Goal: Information Seeking & Learning: Learn about a topic

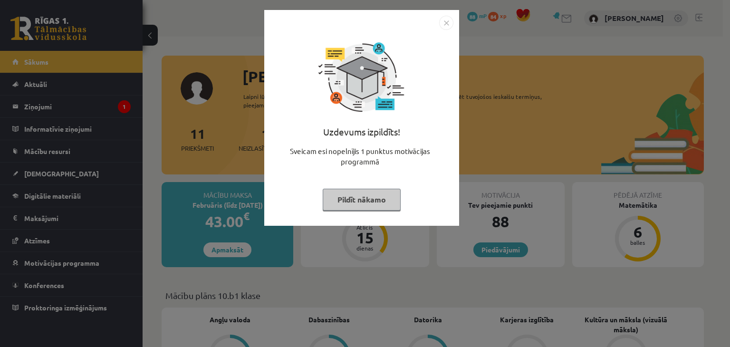
click at [447, 26] on img "Close" at bounding box center [446, 23] width 14 height 14
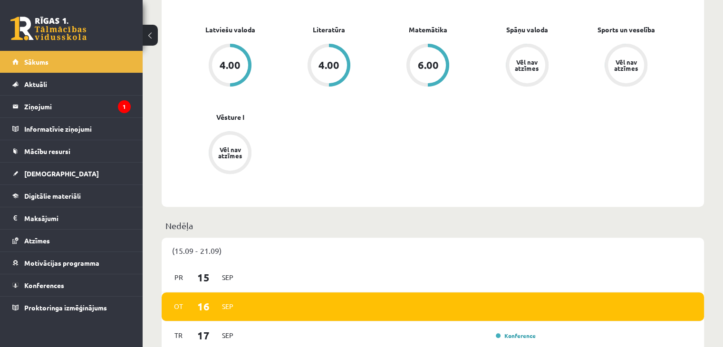
scroll to position [380, 0]
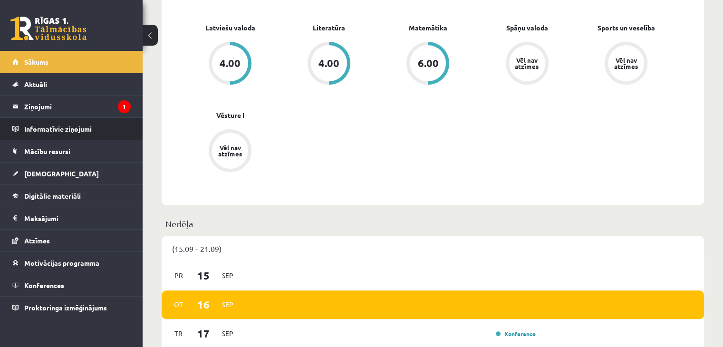
click at [99, 117] on li "Informatīvie ziņojumi 0" at bounding box center [71, 128] width 143 height 23
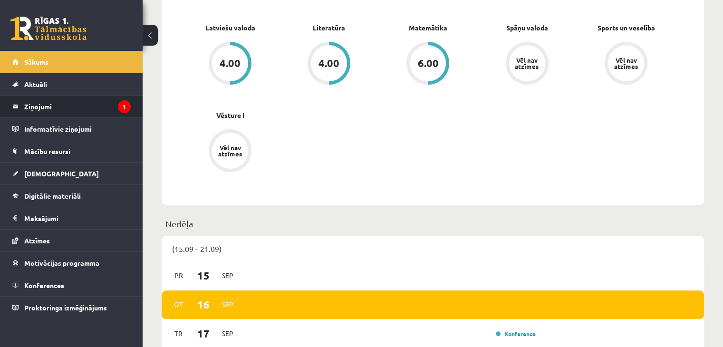
click at [97, 109] on legend "Ziņojumi 1" at bounding box center [77, 107] width 106 height 22
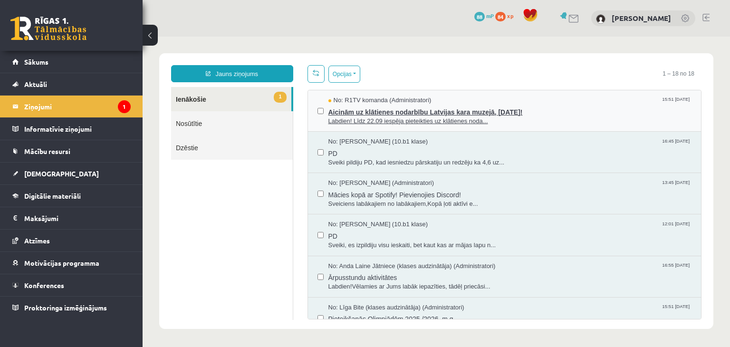
click at [390, 107] on span "Aicinām uz klātienes nodarbību Latvijas kara muzejā, [DATE]!" at bounding box center [510, 111] width 364 height 12
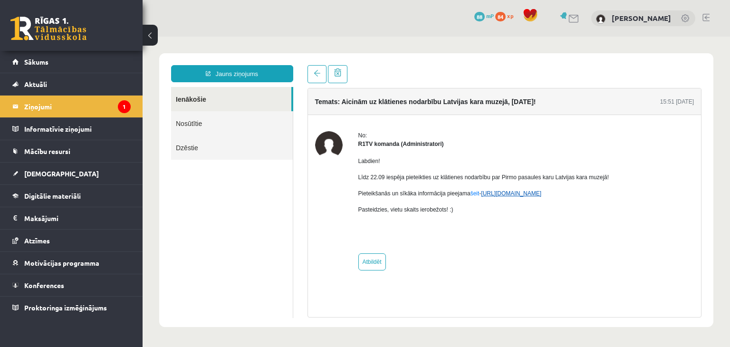
click at [485, 195] on link "[URL][DOMAIN_NAME]" at bounding box center [511, 193] width 60 height 7
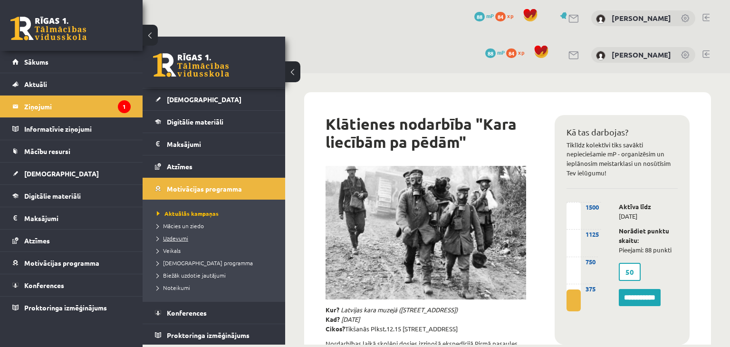
click at [180, 236] on span "Uzdevumi" at bounding box center [172, 238] width 31 height 8
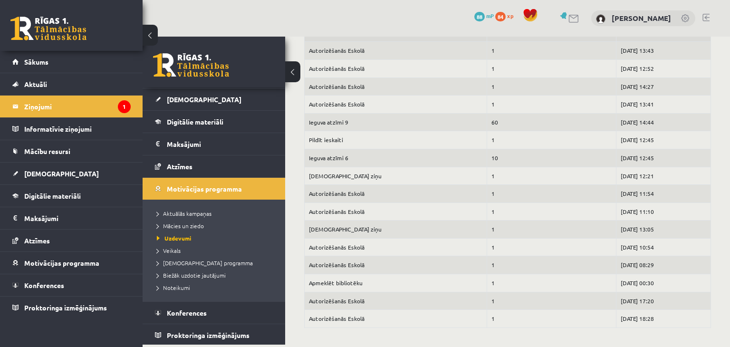
scroll to position [404, 0]
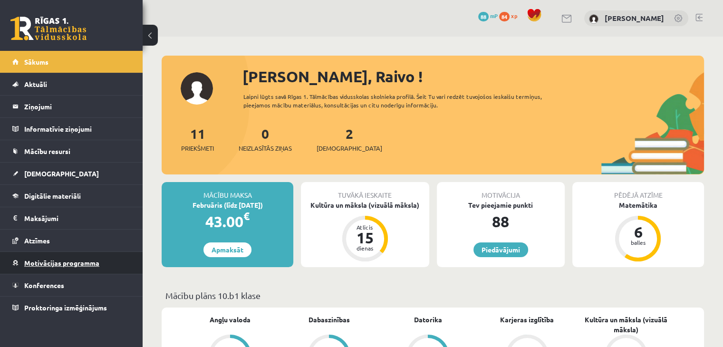
click at [68, 269] on link "Motivācijas programma" at bounding box center [71, 263] width 118 height 22
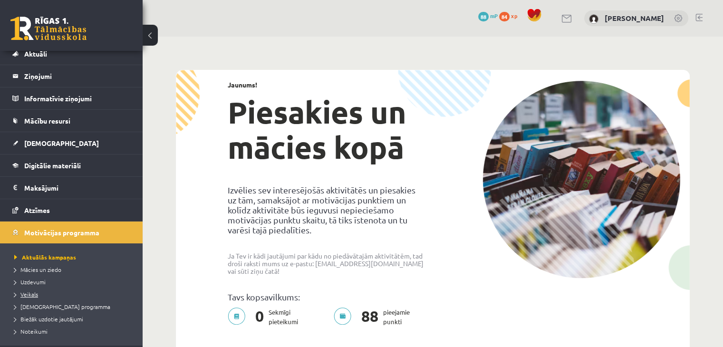
scroll to position [48, 0]
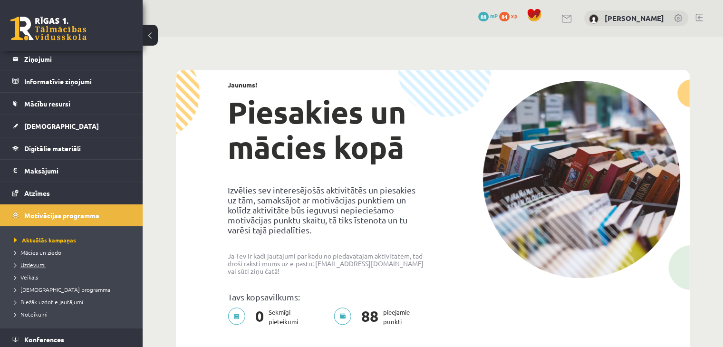
click at [40, 263] on span "Uzdevumi" at bounding box center [29, 265] width 31 height 8
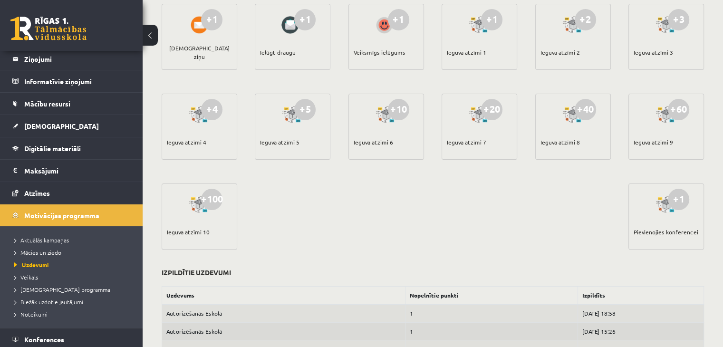
scroll to position [380, 0]
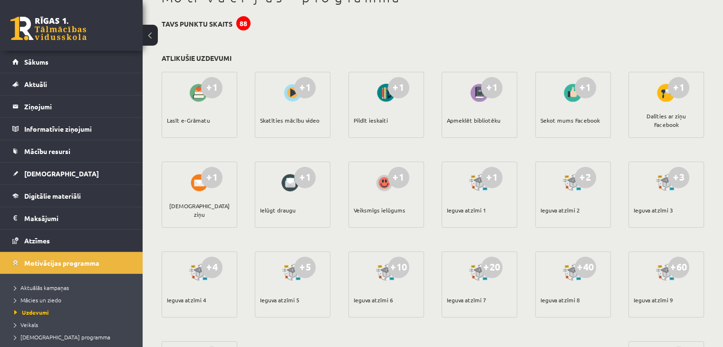
scroll to position [48, 0]
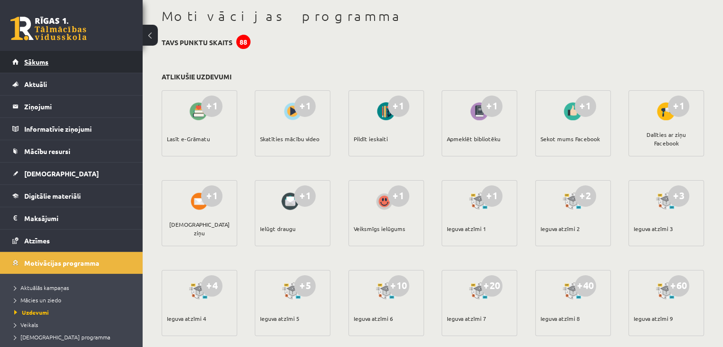
click at [81, 65] on link "Sākums" at bounding box center [71, 62] width 118 height 22
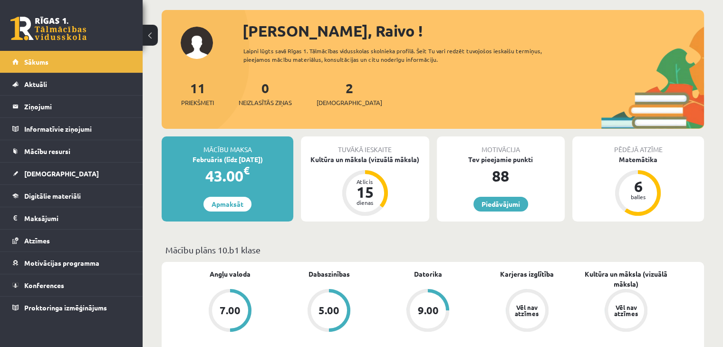
scroll to position [143, 0]
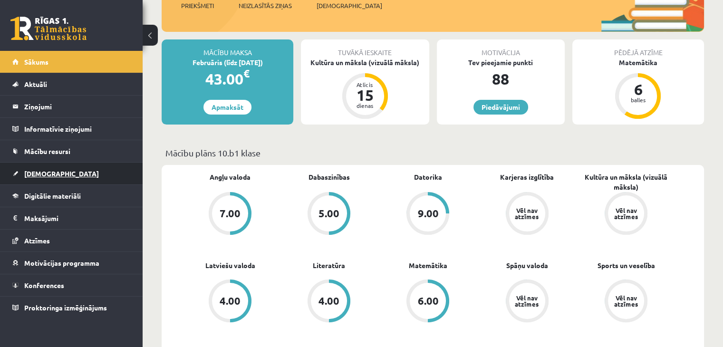
click at [62, 163] on link "[DEMOGRAPHIC_DATA]" at bounding box center [71, 174] width 118 height 22
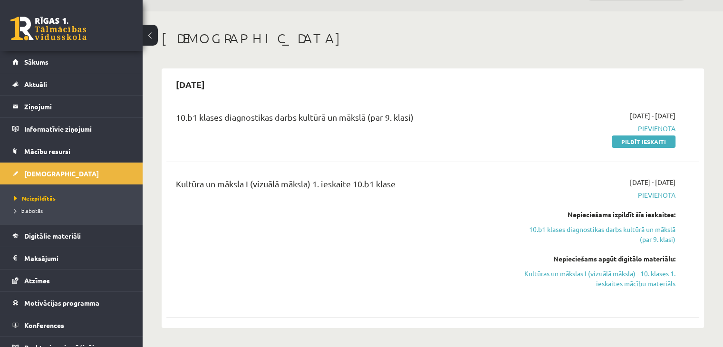
scroll to position [48, 0]
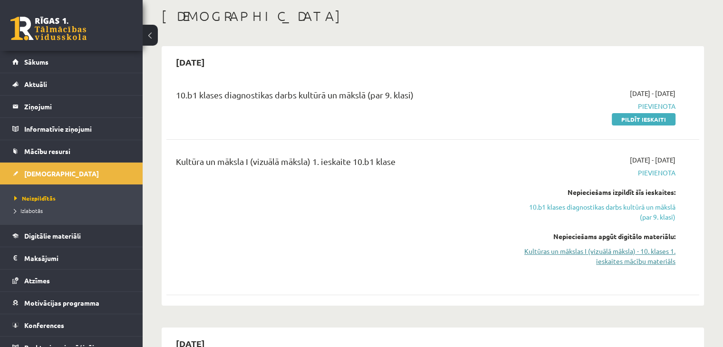
click at [618, 259] on link "Kultūras un mākslas I (vizuālā māksla) - 10. klases 1. ieskaites mācību materiā…" at bounding box center [597, 256] width 157 height 20
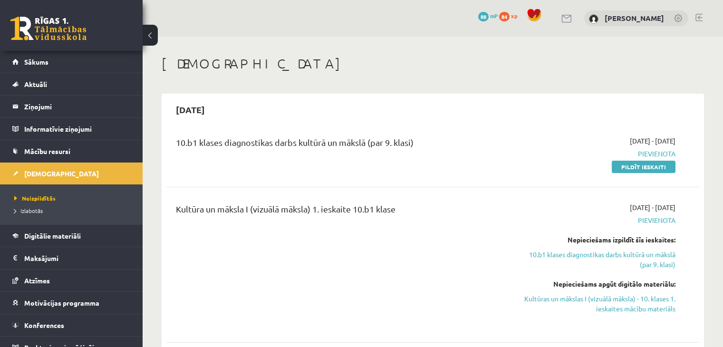
scroll to position [48, 0]
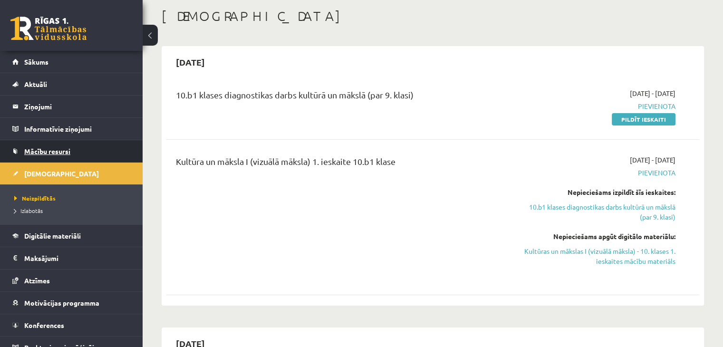
click at [44, 142] on link "Mācību resursi" at bounding box center [71, 151] width 118 height 22
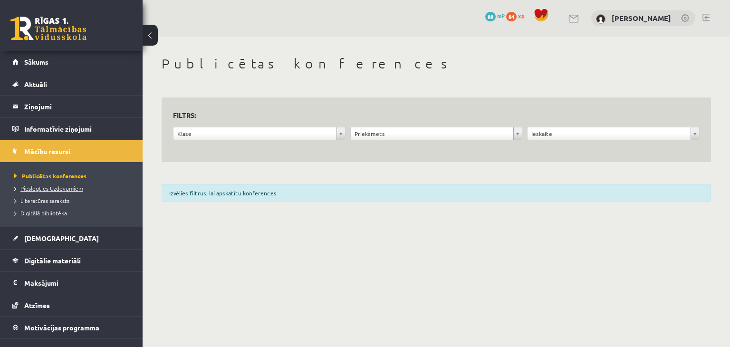
click at [68, 190] on span "Pieslēgties Uzdevumiem" at bounding box center [48, 188] width 69 height 8
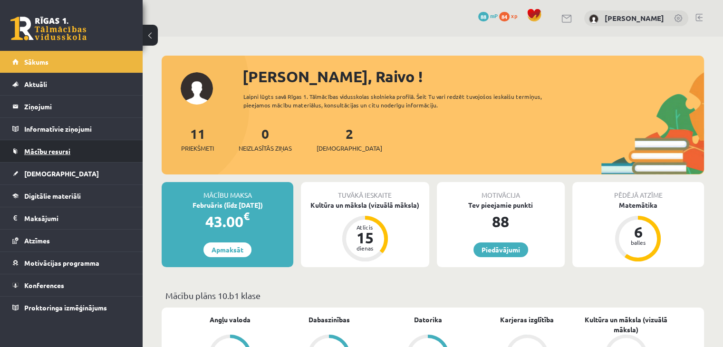
click at [67, 149] on span "Mācību resursi" at bounding box center [47, 151] width 46 height 9
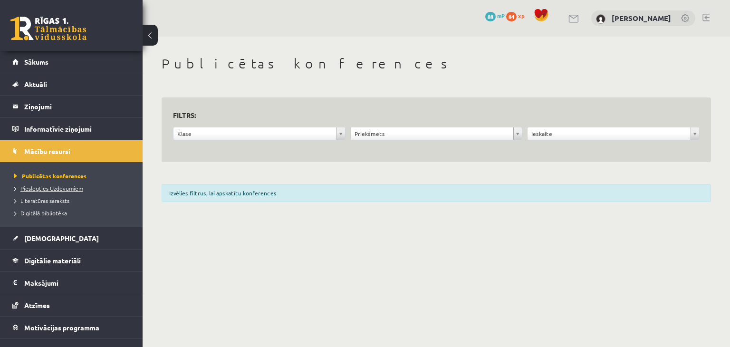
click at [74, 189] on span "Pieslēgties Uzdevumiem" at bounding box center [48, 188] width 69 height 8
